Goal: Ask a question

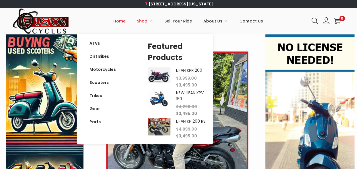
drag, startPoint x: 0, startPoint y: 0, endPoint x: 151, endPoint y: 18, distance: 152.3
click at [151, 18] on link "Shop" at bounding box center [145, 21] width 16 height 26
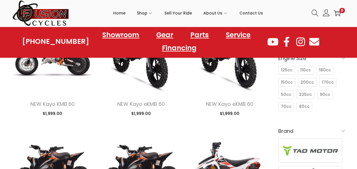
scroll to position [127, 0]
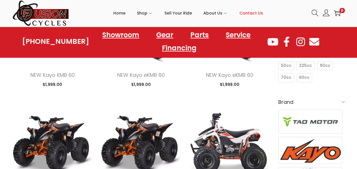
click at [250, 11] on span "Contact Us" at bounding box center [252, 13] width 24 height 14
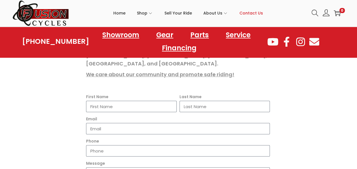
scroll to position [114, 0]
click at [100, 101] on input "First Name" at bounding box center [131, 106] width 91 height 11
type input "[PERSON_NAME]"
type input "[EMAIL_ADDRESS][DOMAIN_NAME]"
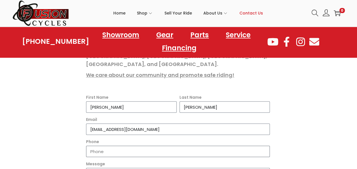
type input "7577254190"
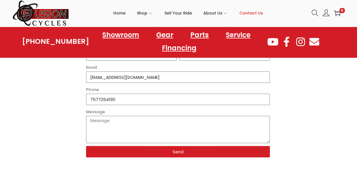
scroll to position [170, 0]
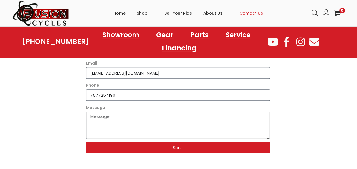
click at [95, 111] on textarea "Message" at bounding box center [178, 124] width 184 height 27
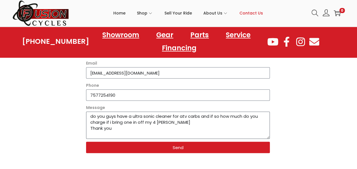
type textarea "do you guys have a ultra sonic cleaner for atv carbs and if so how much do you …"
click at [116, 145] on span "Send" at bounding box center [178, 147] width 170 height 4
